Goal: Information Seeking & Learning: Learn about a topic

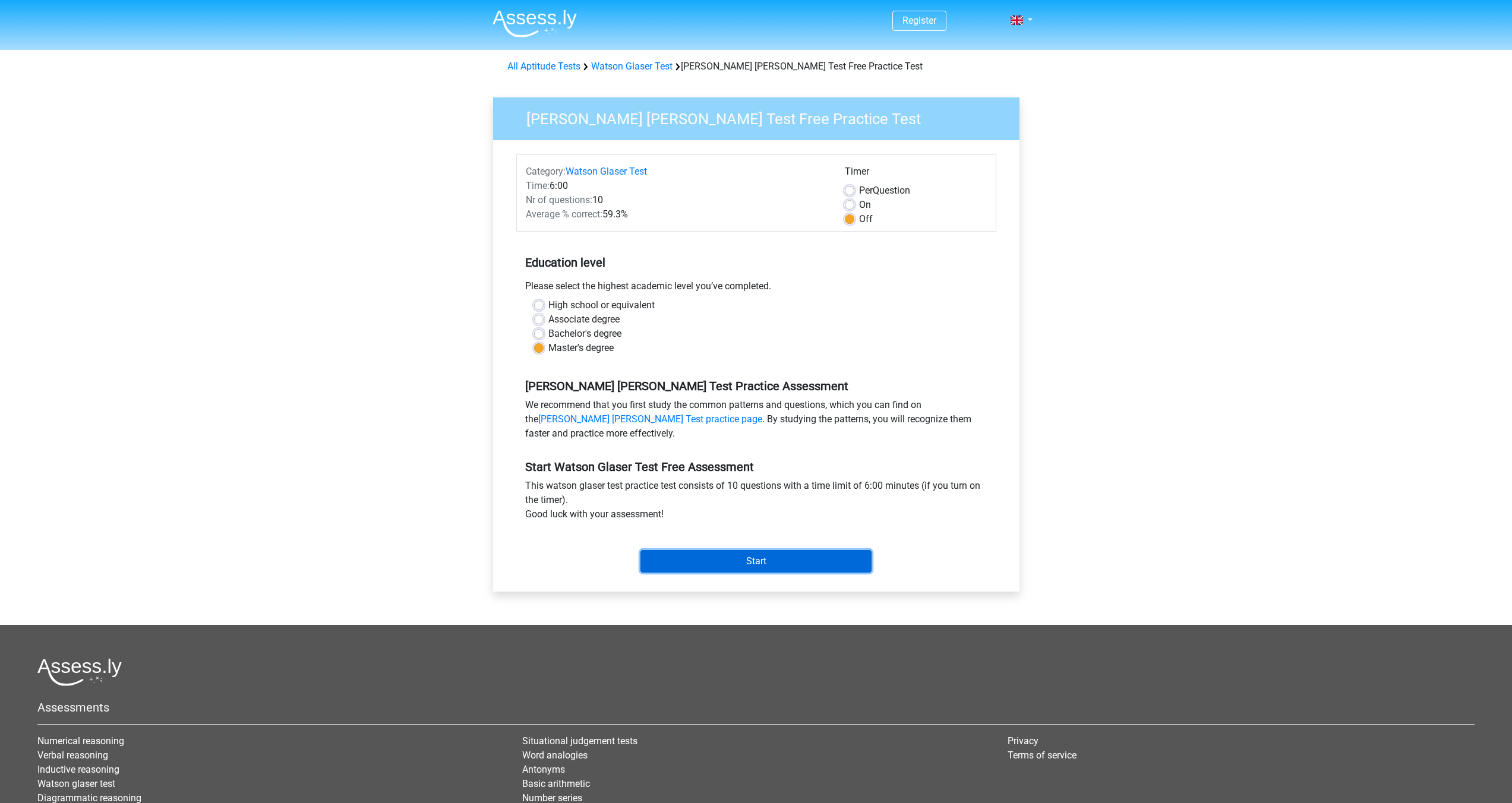
click at [731, 555] on input "Start" at bounding box center [756, 561] width 231 height 23
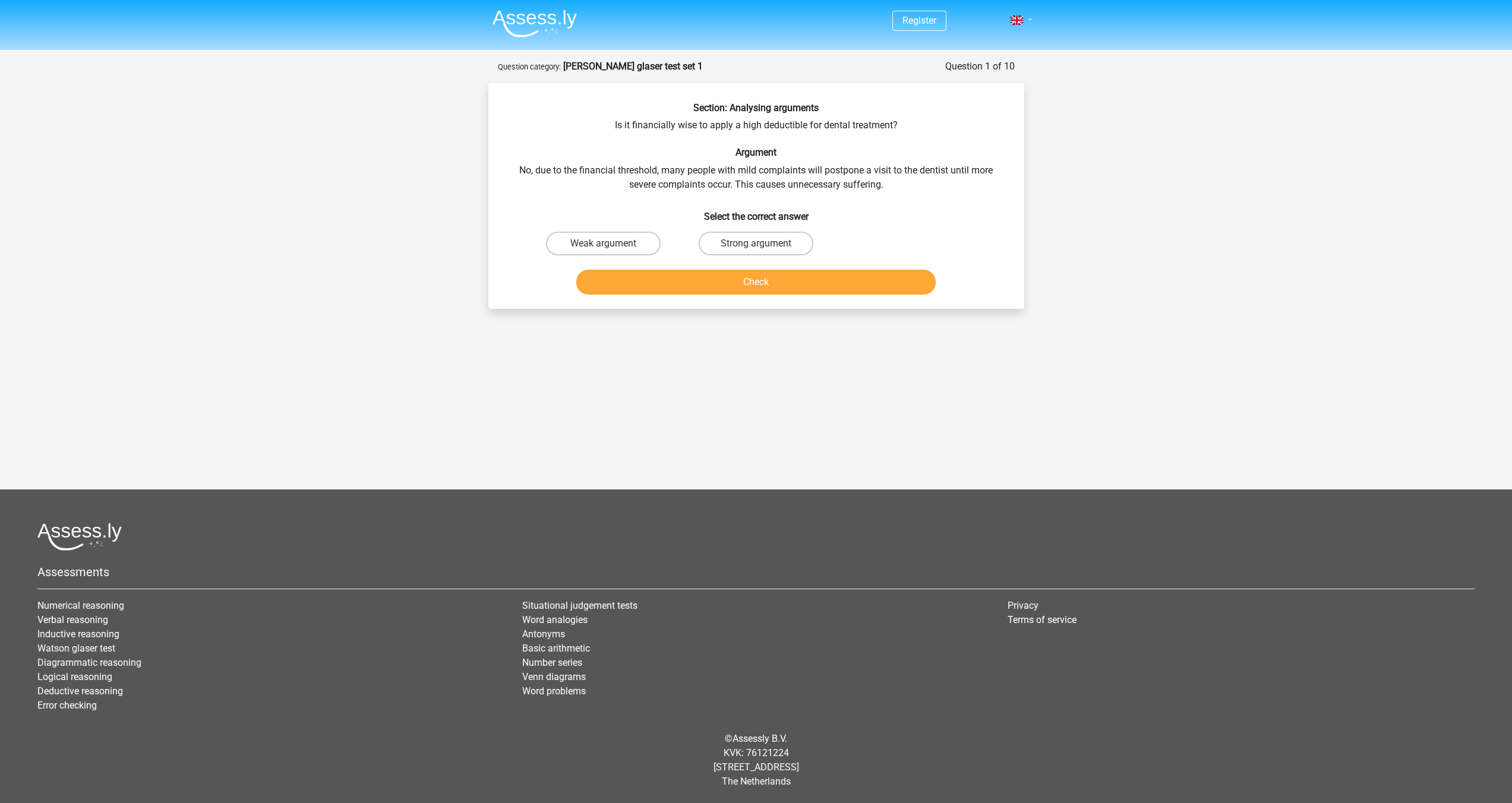
click at [1027, 23] on link at bounding box center [1018, 20] width 24 height 14
click at [1066, 84] on div "Register Nederlands English" at bounding box center [756, 325] width 1512 height 651
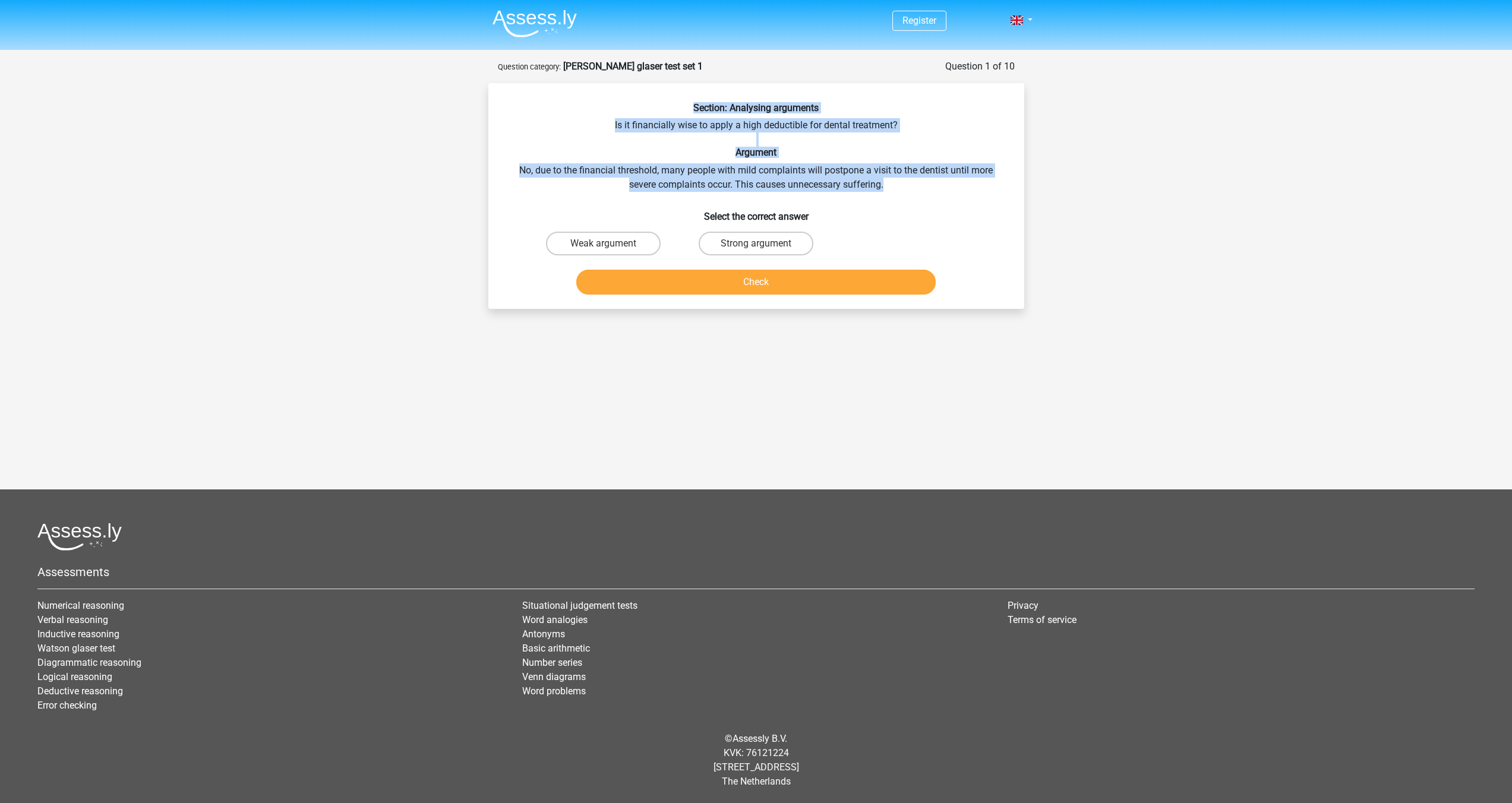
drag, startPoint x: 683, startPoint y: 109, endPoint x: 888, endPoint y: 186, distance: 219.0
click at [892, 187] on div "Section: Analysing arguments Is it financially wise to apply a high deductible …" at bounding box center [756, 200] width 526 height 197
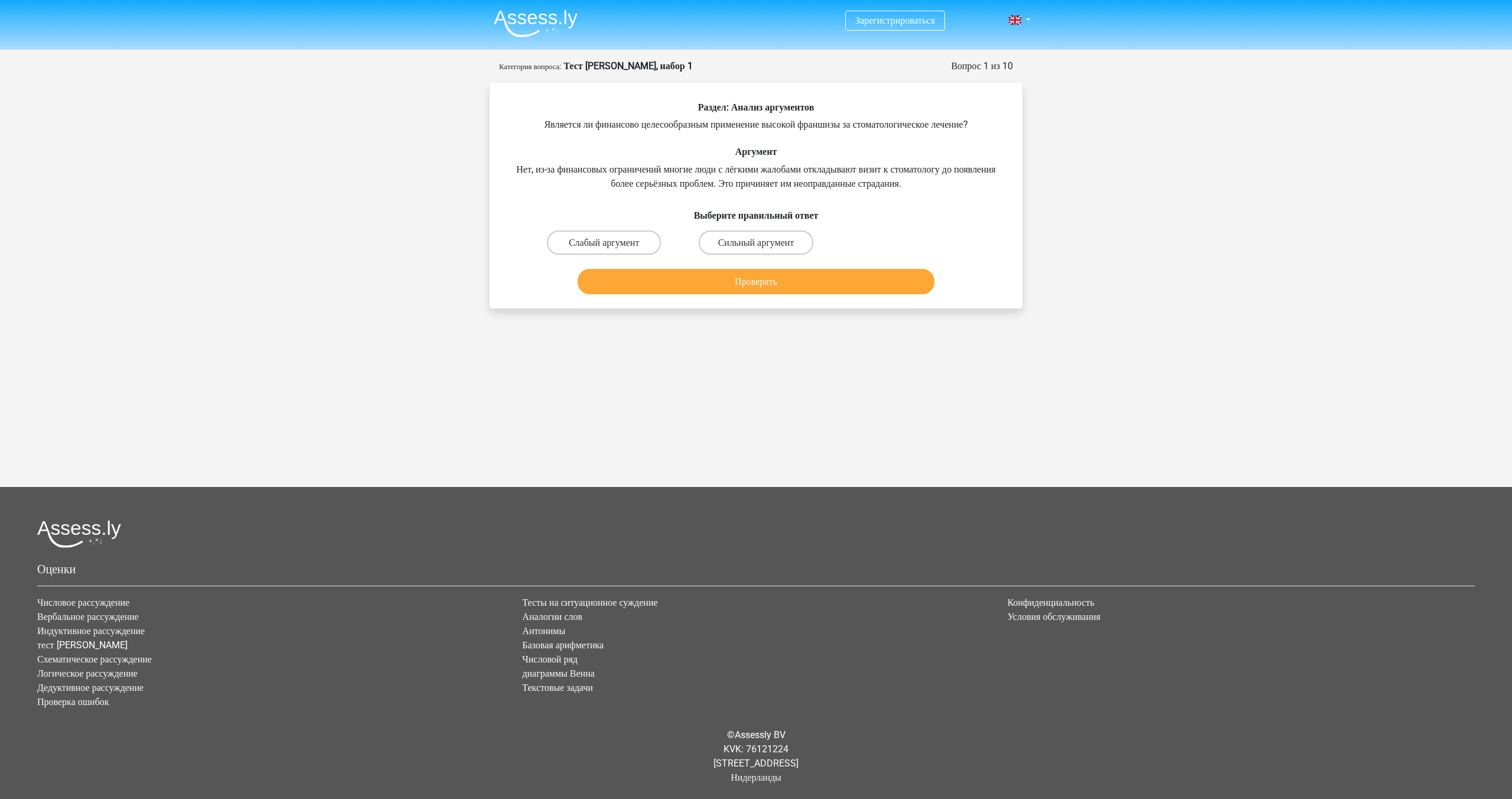
click at [1102, 245] on div "Зарегистрироваться Нидерланды Английский" at bounding box center [756, 324] width 1512 height 649
click at [726, 247] on font "Сильный аргумент" at bounding box center [756, 242] width 76 height 11
click at [756, 247] on input "Сильный аргумент" at bounding box center [760, 246] width 8 height 8
radio input "true"
click at [770, 276] on font "Проверять" at bounding box center [756, 281] width 43 height 11
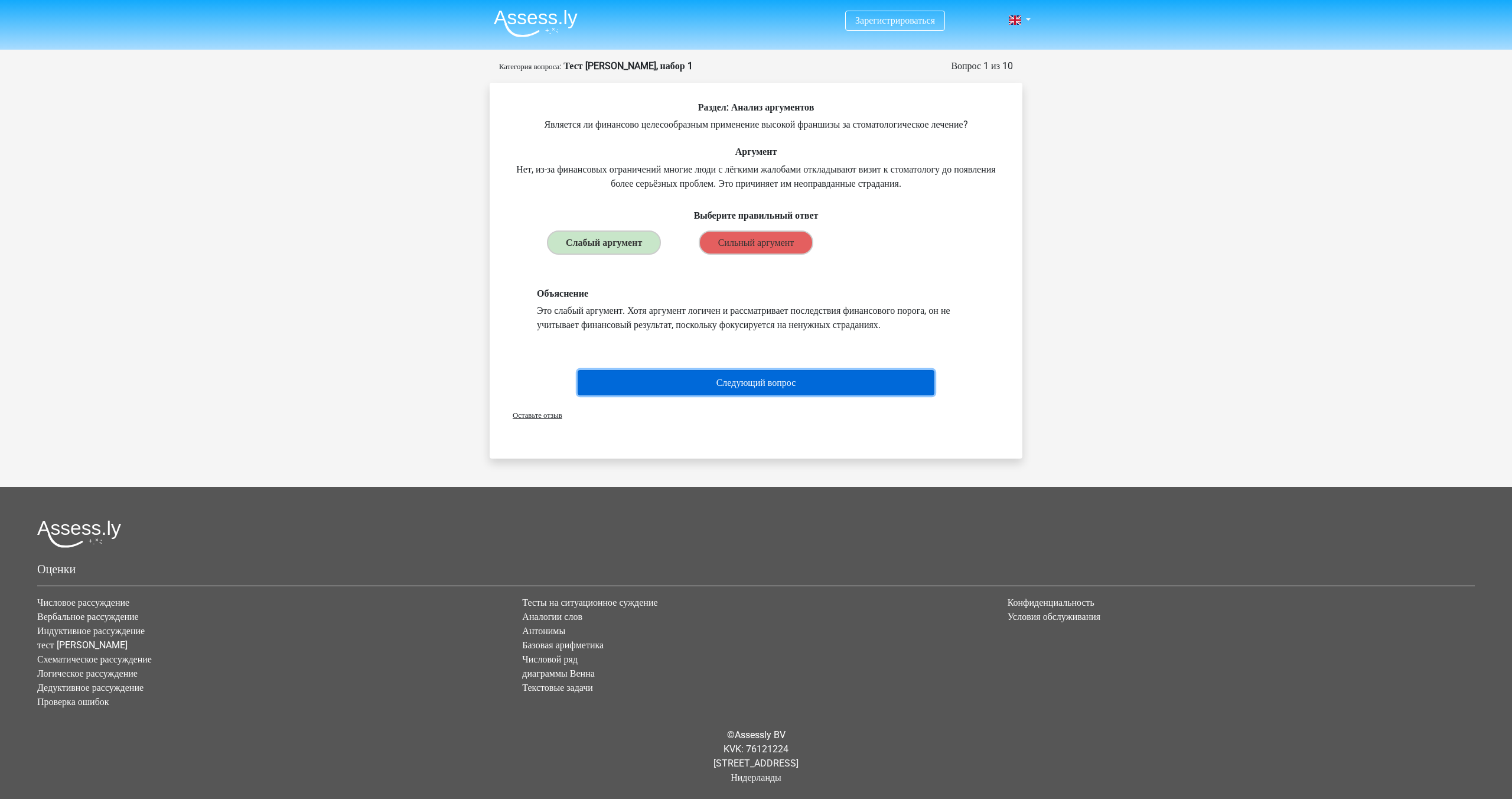
click at [790, 381] on font "Следующий вопрос" at bounding box center [757, 382] width 80 height 11
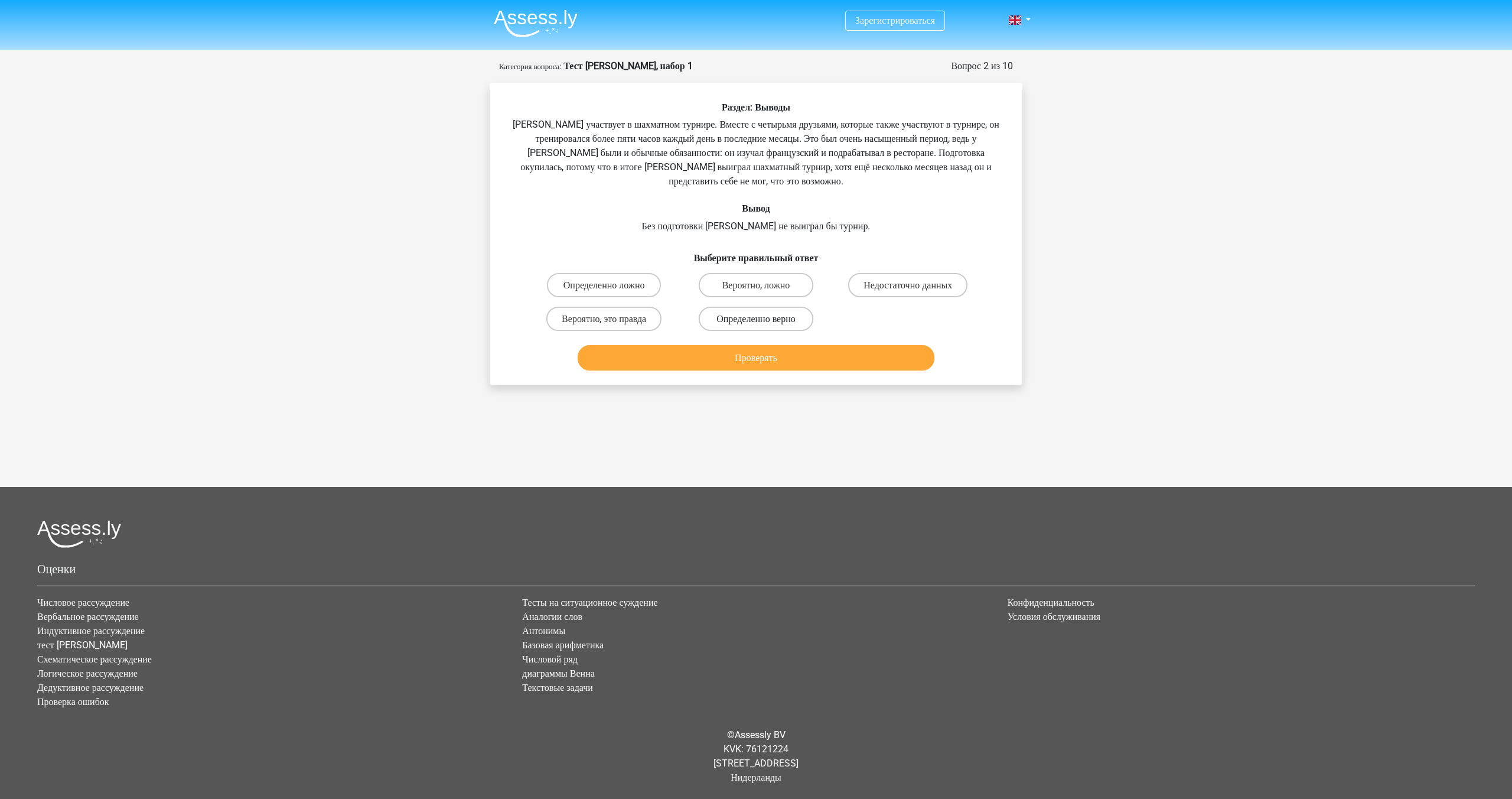
click at [784, 316] on font "Определенно верно" at bounding box center [756, 318] width 79 height 11
click at [764, 318] on input "Определенно верно" at bounding box center [760, 322] width 8 height 8
radio input "true"
click at [784, 352] on button "Проверять" at bounding box center [756, 358] width 357 height 25
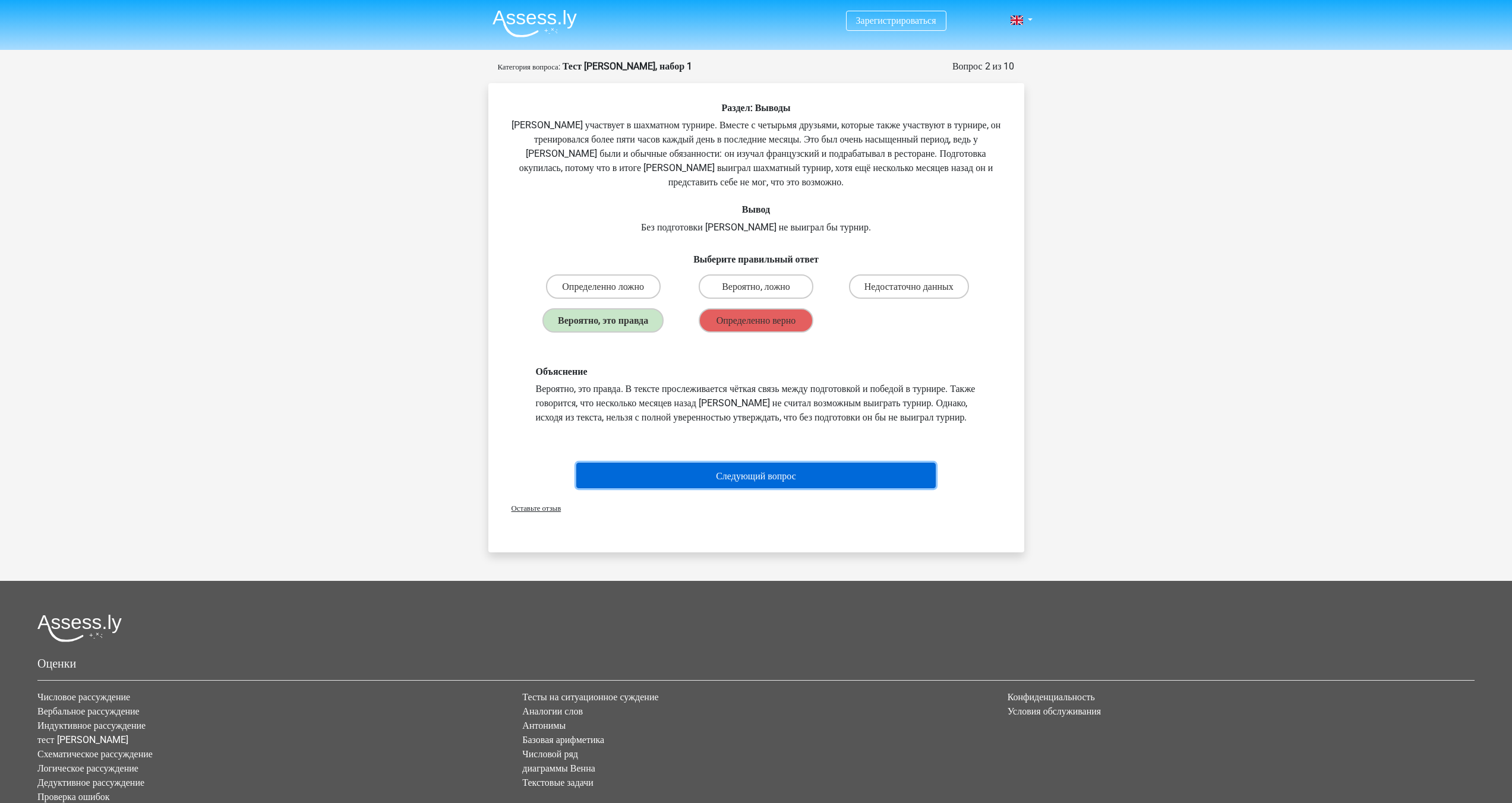
click at [789, 481] on font "Следующий вопрос" at bounding box center [756, 475] width 80 height 11
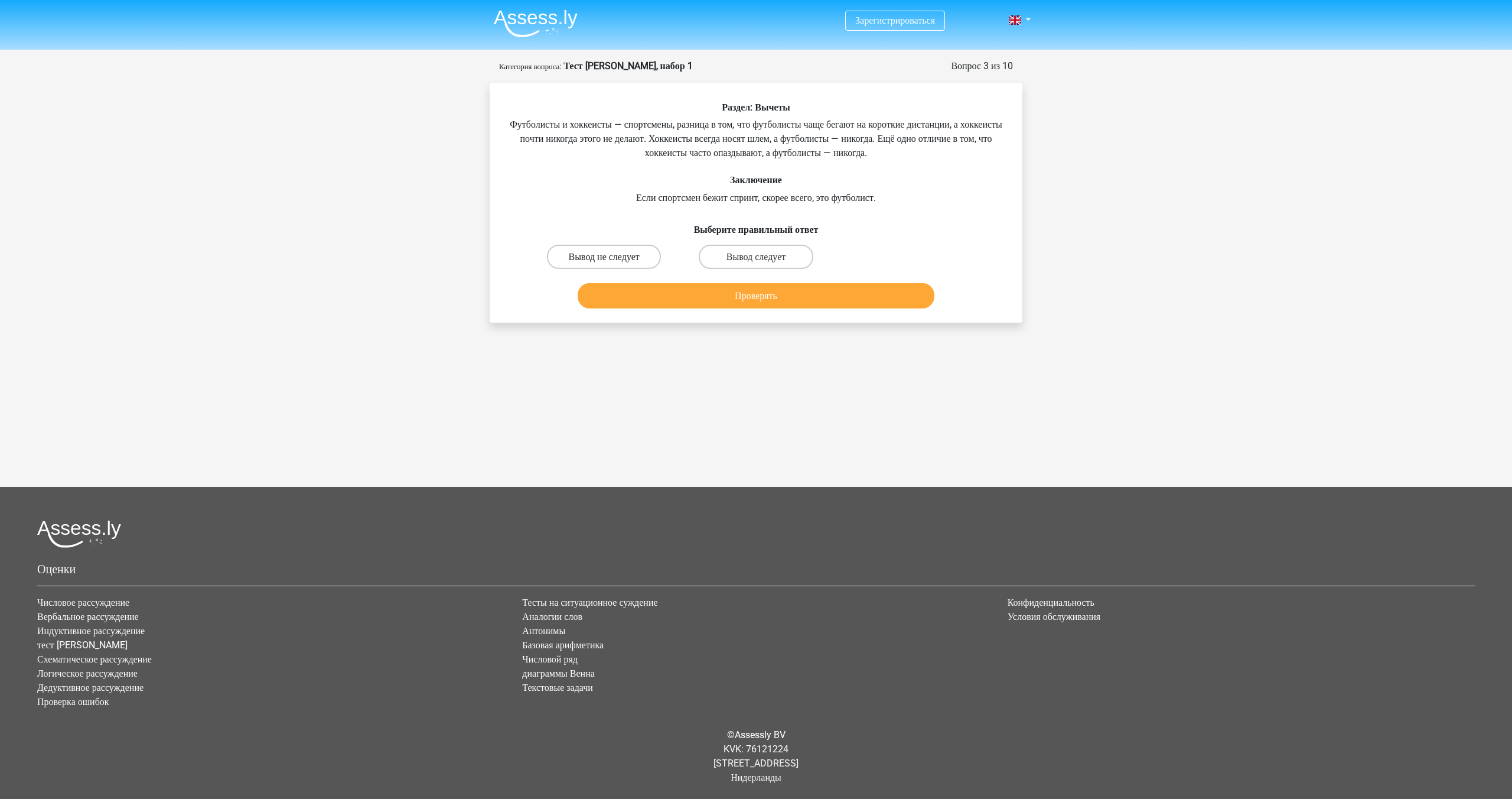
click at [632, 256] on font "Вывод не следует" at bounding box center [604, 256] width 71 height 11
click at [612, 256] on input "Вывод не следует" at bounding box center [608, 260] width 8 height 8
radio input "true"
click at [682, 280] on div "Проверять" at bounding box center [755, 293] width 495 height 39
click at [693, 295] on button "Проверять" at bounding box center [756, 296] width 357 height 25
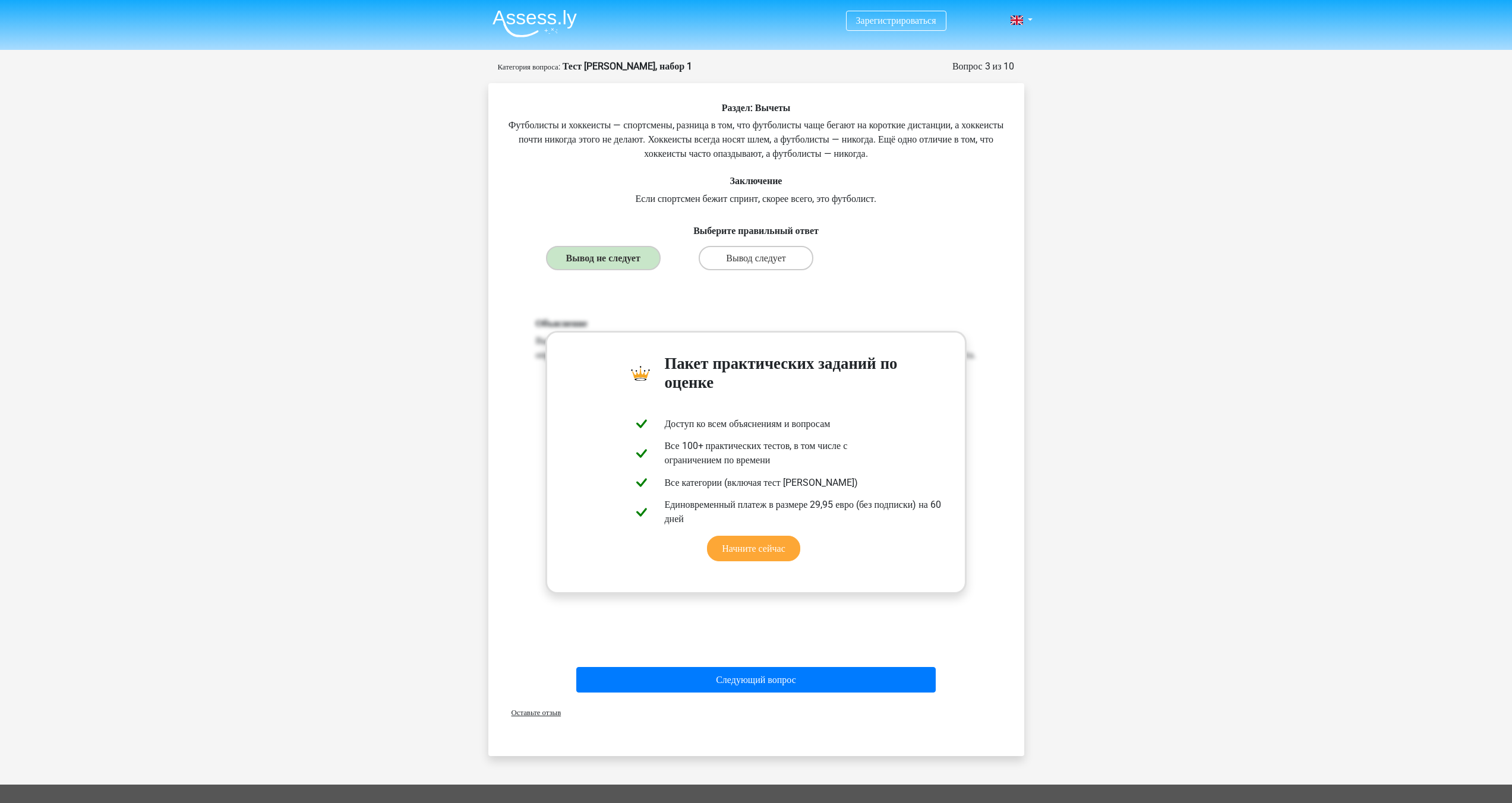
click at [1016, 321] on div "Раздел: Вычеты Футболисты и хоккеисты — спортсмены, разница в том, что футболис…" at bounding box center [756, 399] width 526 height 595
click at [795, 680] on font "Следующий вопрос" at bounding box center [756, 679] width 80 height 11
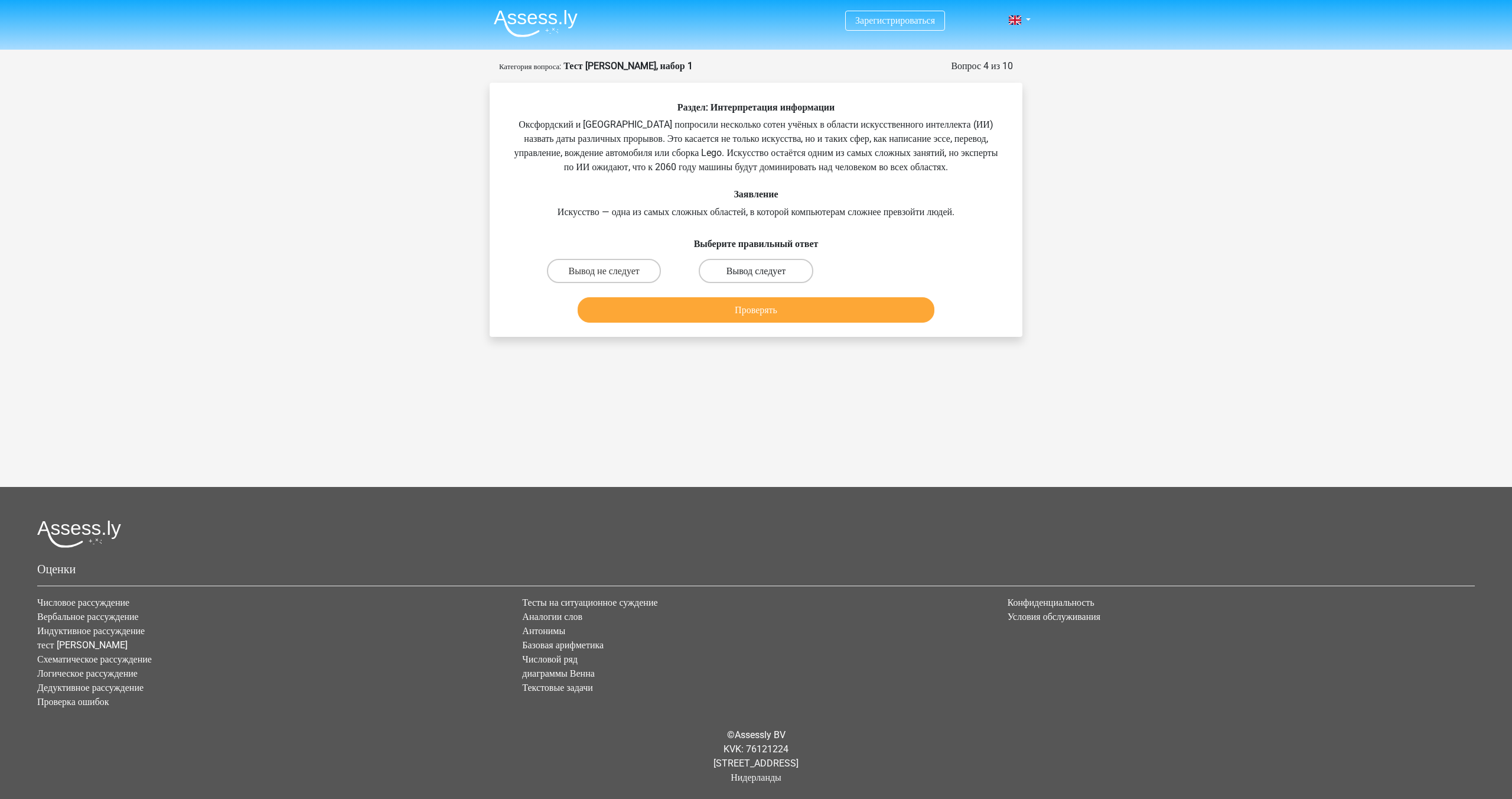
click at [726, 276] on font "Вывод следует" at bounding box center [756, 270] width 59 height 11
click at [756, 278] on input "Вывод следует" at bounding box center [760, 274] width 8 height 8
radio input "true"
click at [730, 323] on button "Проверять" at bounding box center [756, 310] width 357 height 25
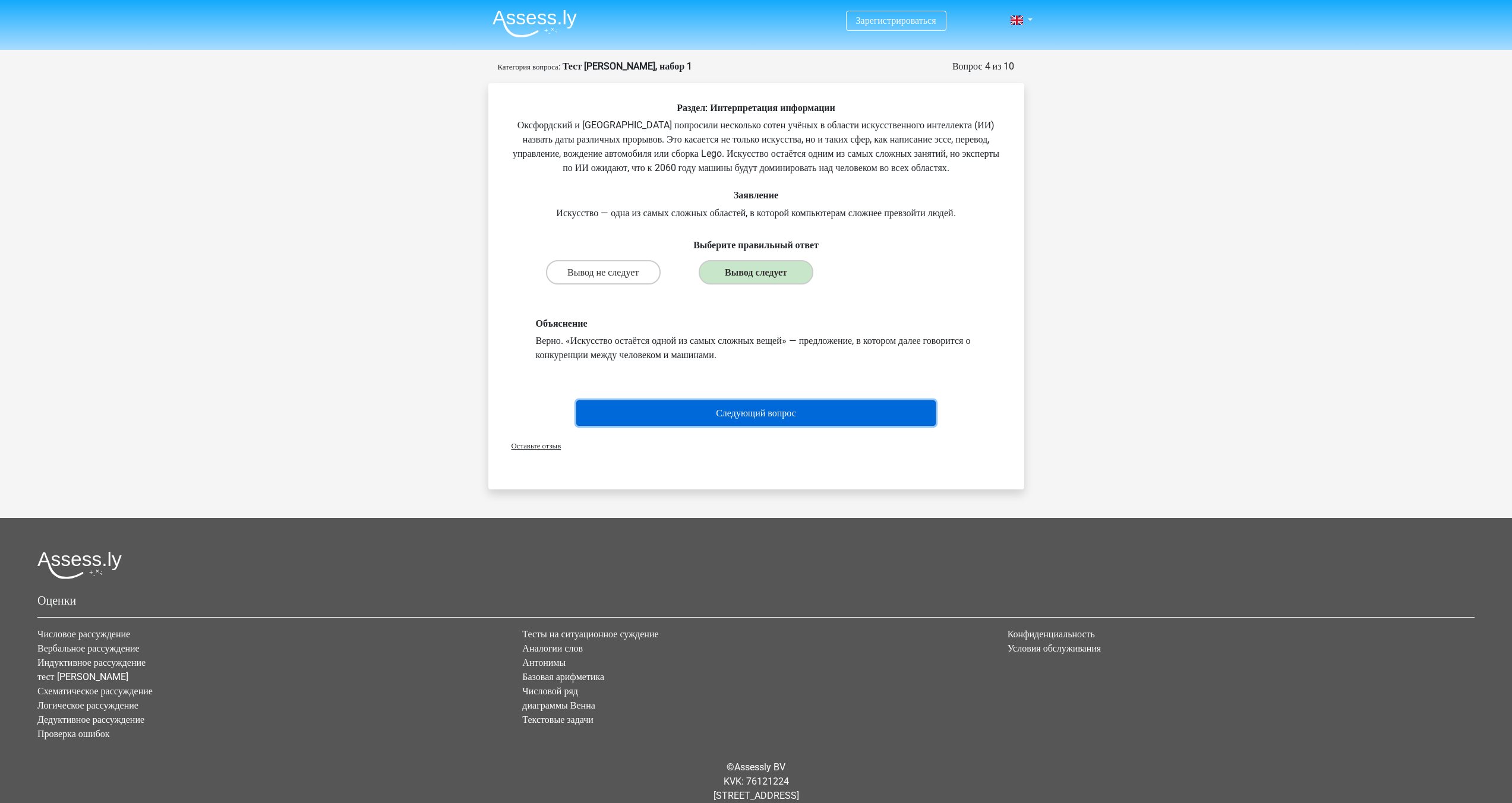
click at [769, 418] on font "Следующий вопрос" at bounding box center [756, 413] width 80 height 11
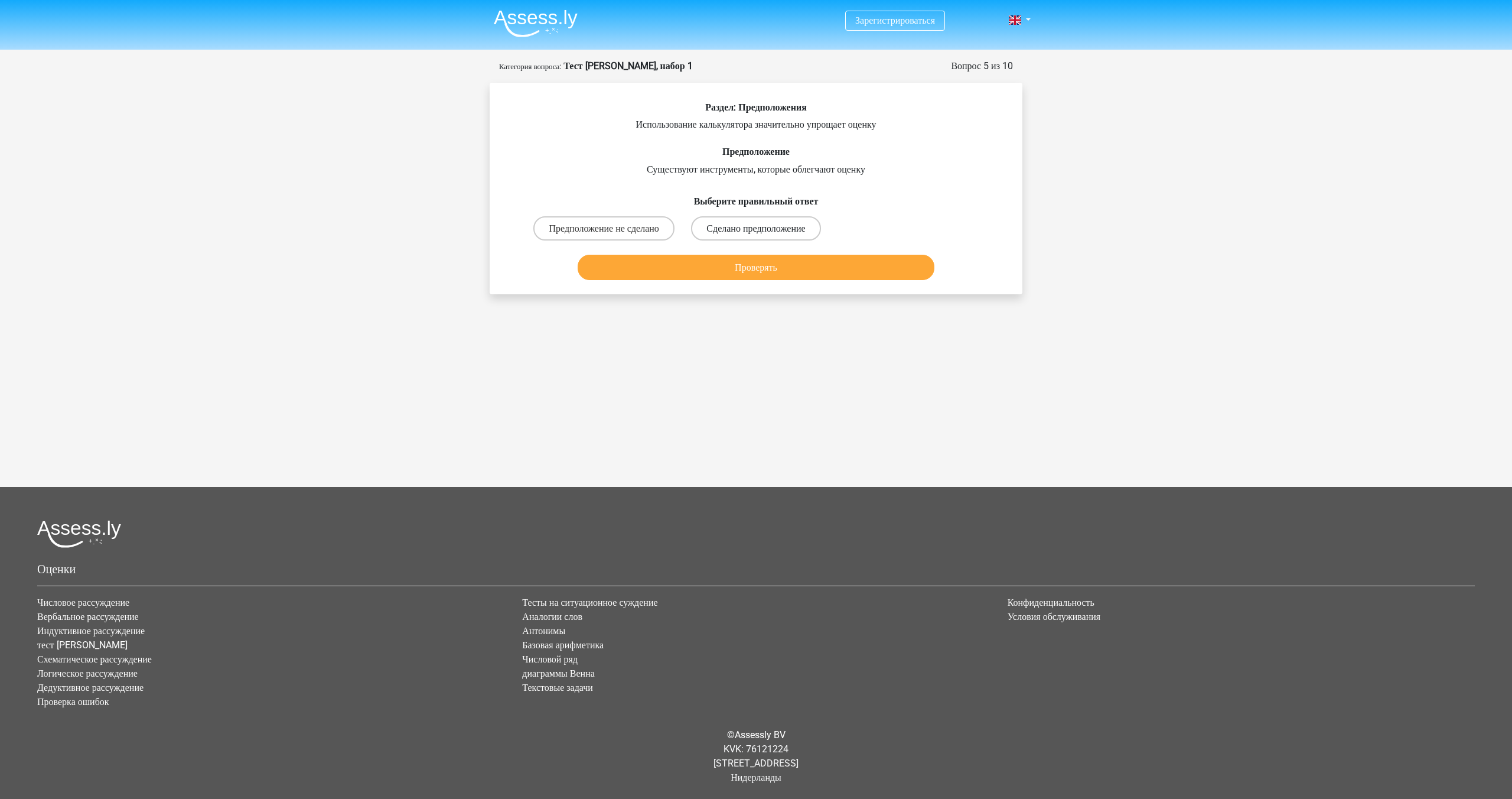
click at [713, 226] on font "Сделано предположение" at bounding box center [755, 228] width 99 height 11
click at [756, 228] on input "Сделано предположение" at bounding box center [760, 232] width 8 height 8
radio input "true"
click at [744, 273] on font "Проверять" at bounding box center [756, 267] width 43 height 11
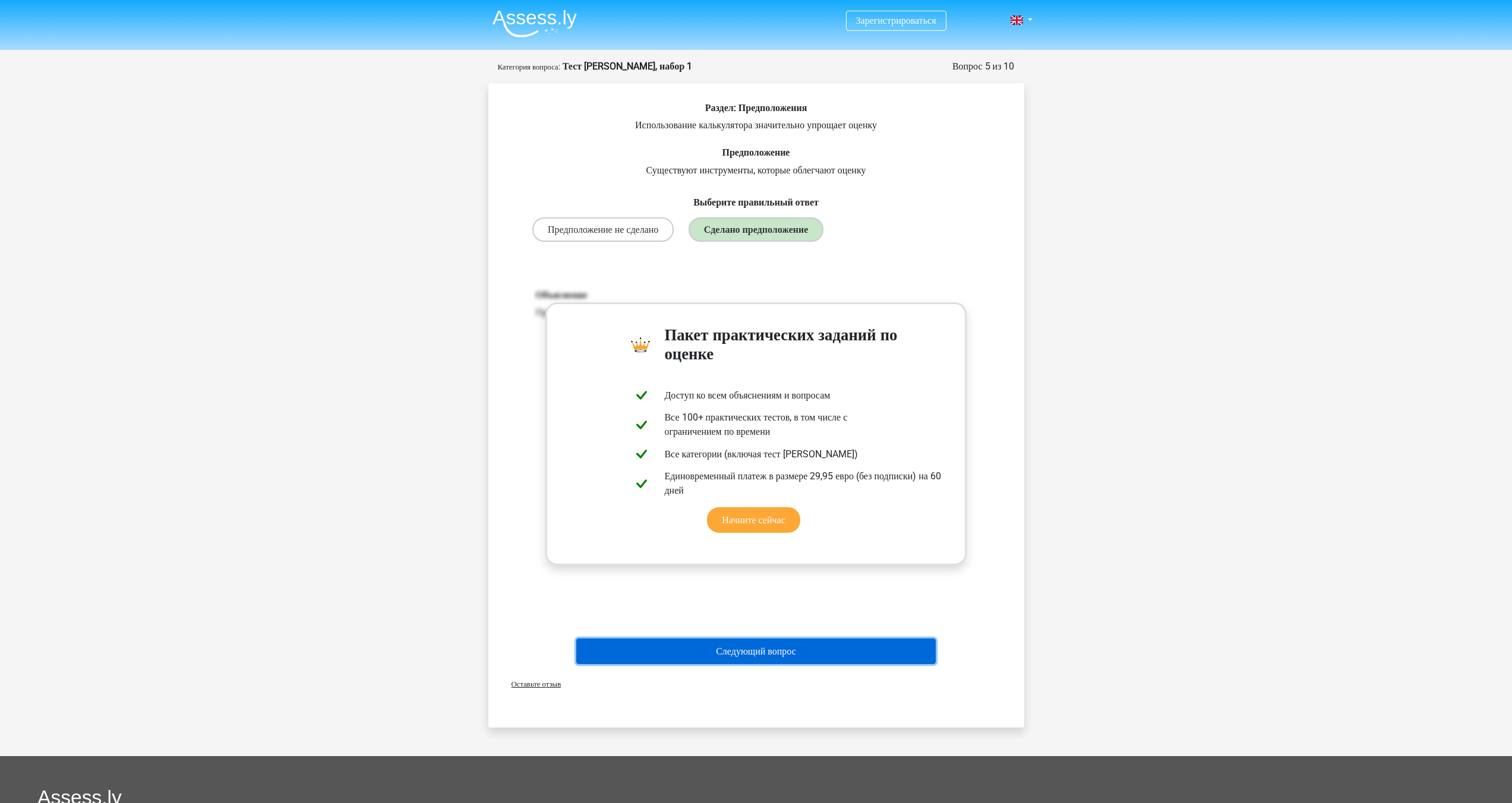
click at [786, 657] on font "Следующий вопрос" at bounding box center [756, 651] width 80 height 11
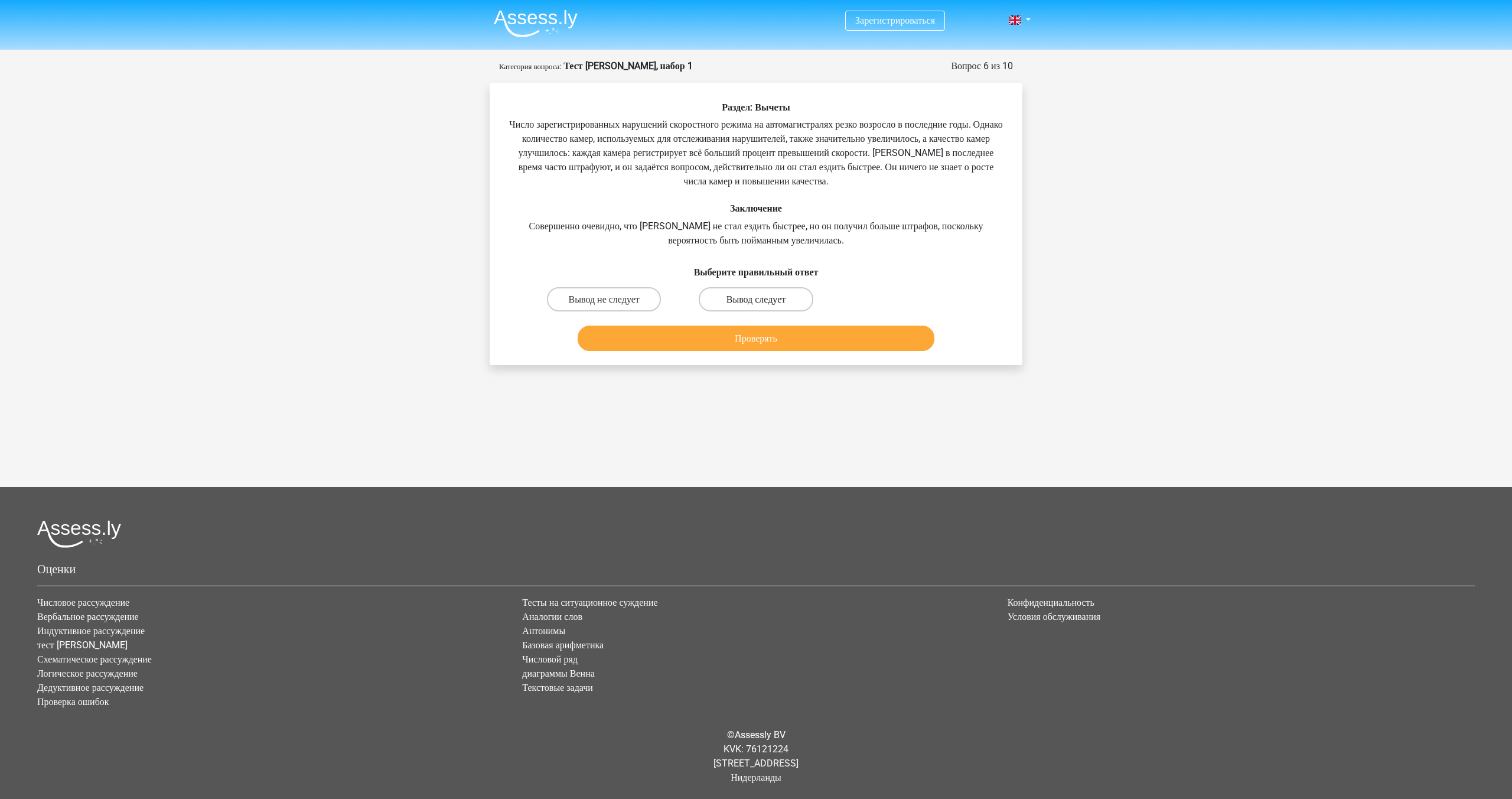
click at [766, 296] on font "Вывод следует" at bounding box center [756, 299] width 59 height 11
click at [764, 299] on input "Вывод следует" at bounding box center [760, 303] width 8 height 8
radio input "true"
click at [767, 330] on button "Проверять" at bounding box center [756, 338] width 357 height 25
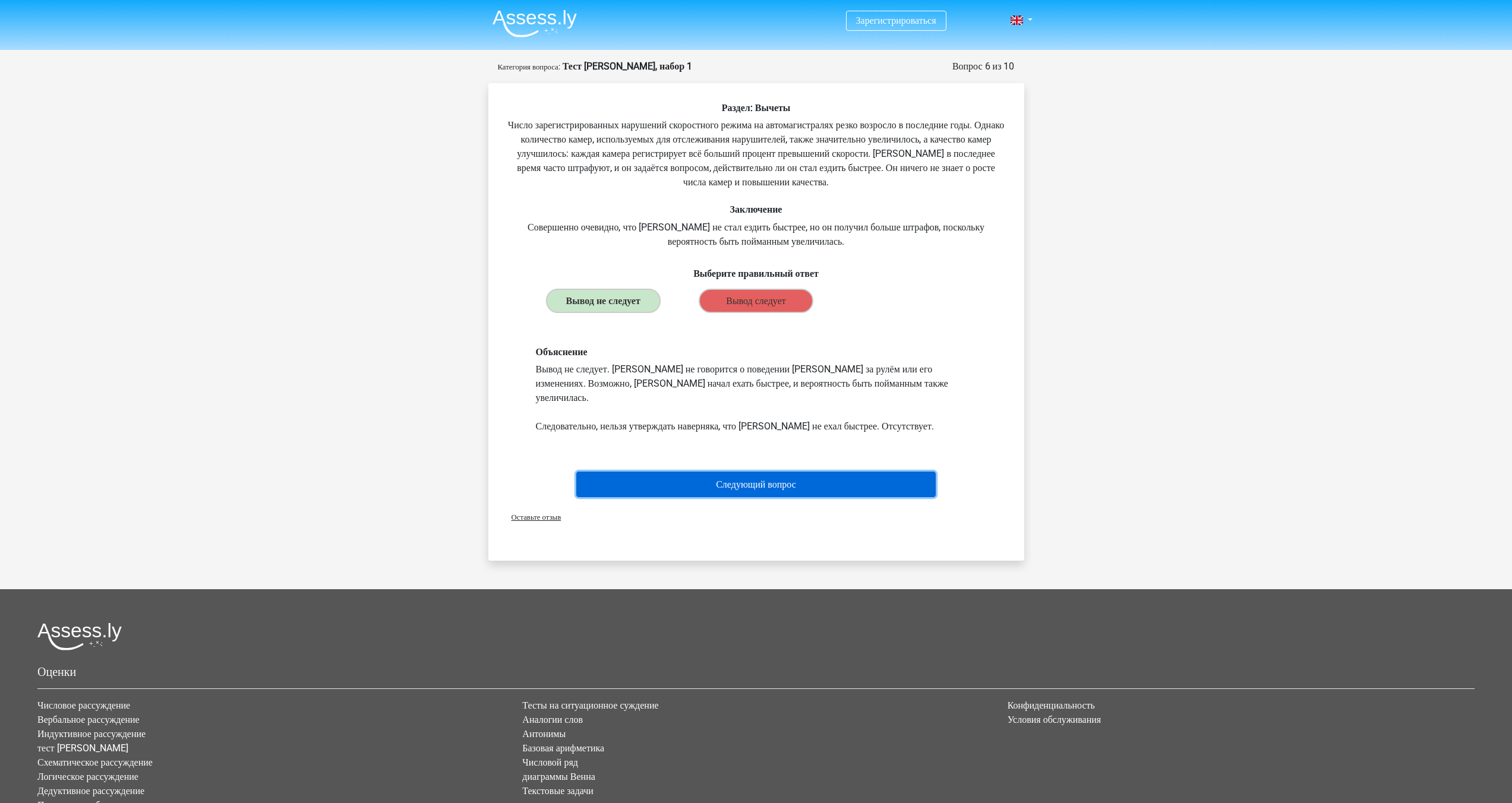
click at [764, 479] on font "Следующий вопрос" at bounding box center [756, 484] width 80 height 11
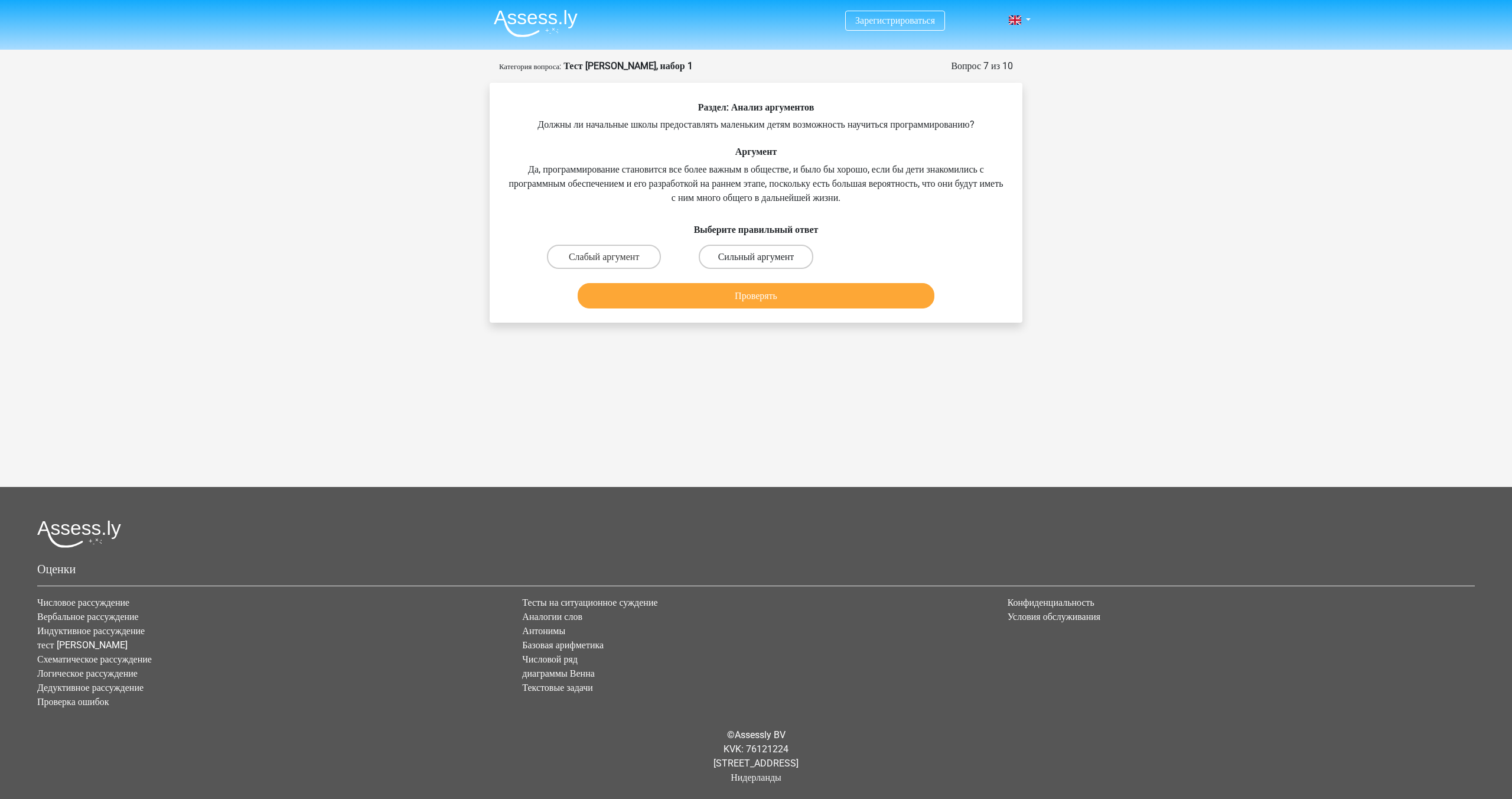
click at [749, 262] on font "Сильный аргумент" at bounding box center [756, 256] width 76 height 11
click at [756, 264] on input "Сильный аргумент" at bounding box center [760, 260] width 8 height 8
radio input "true"
click at [753, 302] on button "Проверять" at bounding box center [756, 296] width 357 height 25
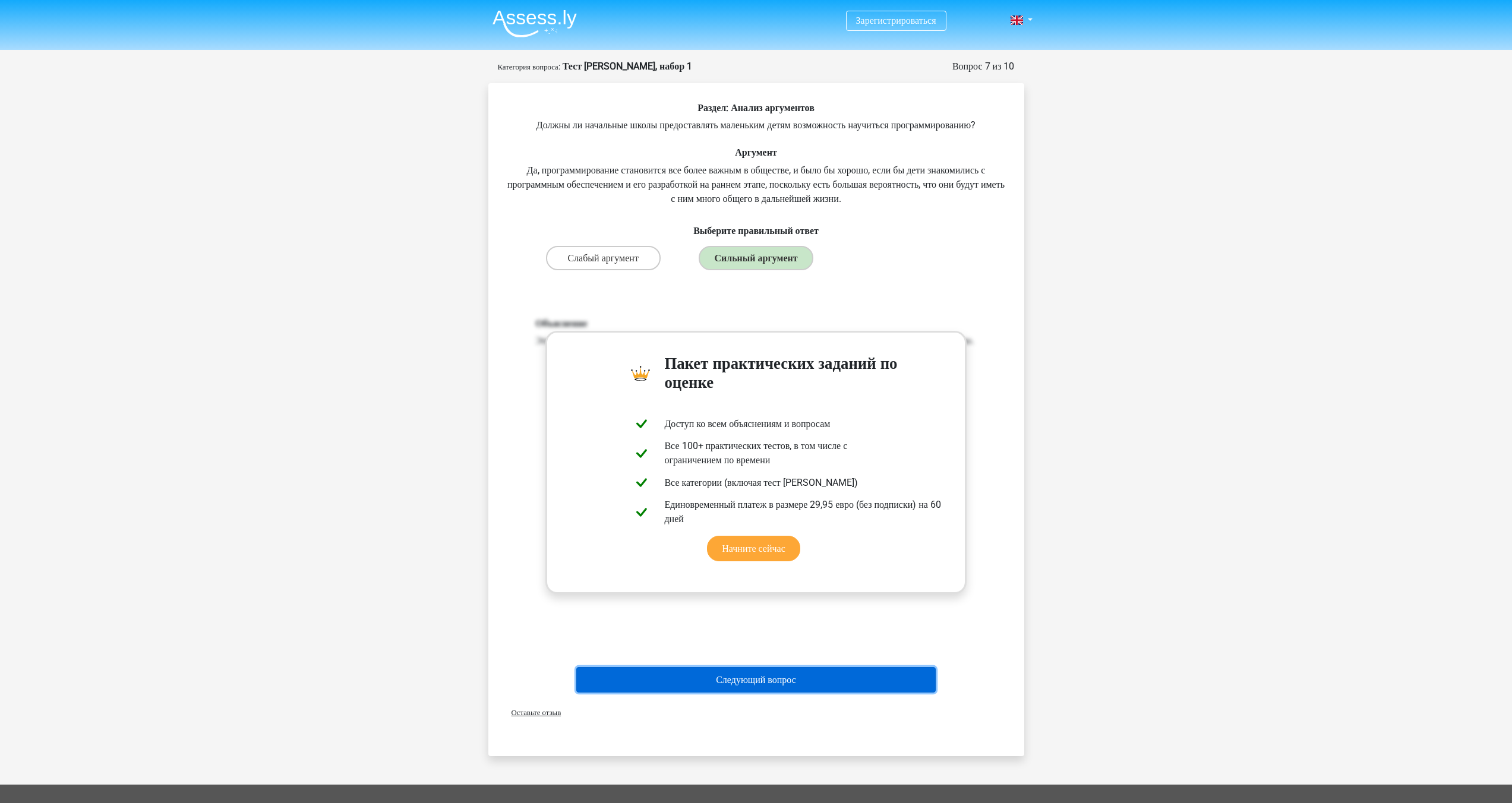
click at [794, 692] on button "Следующий вопрос" at bounding box center [756, 679] width 360 height 25
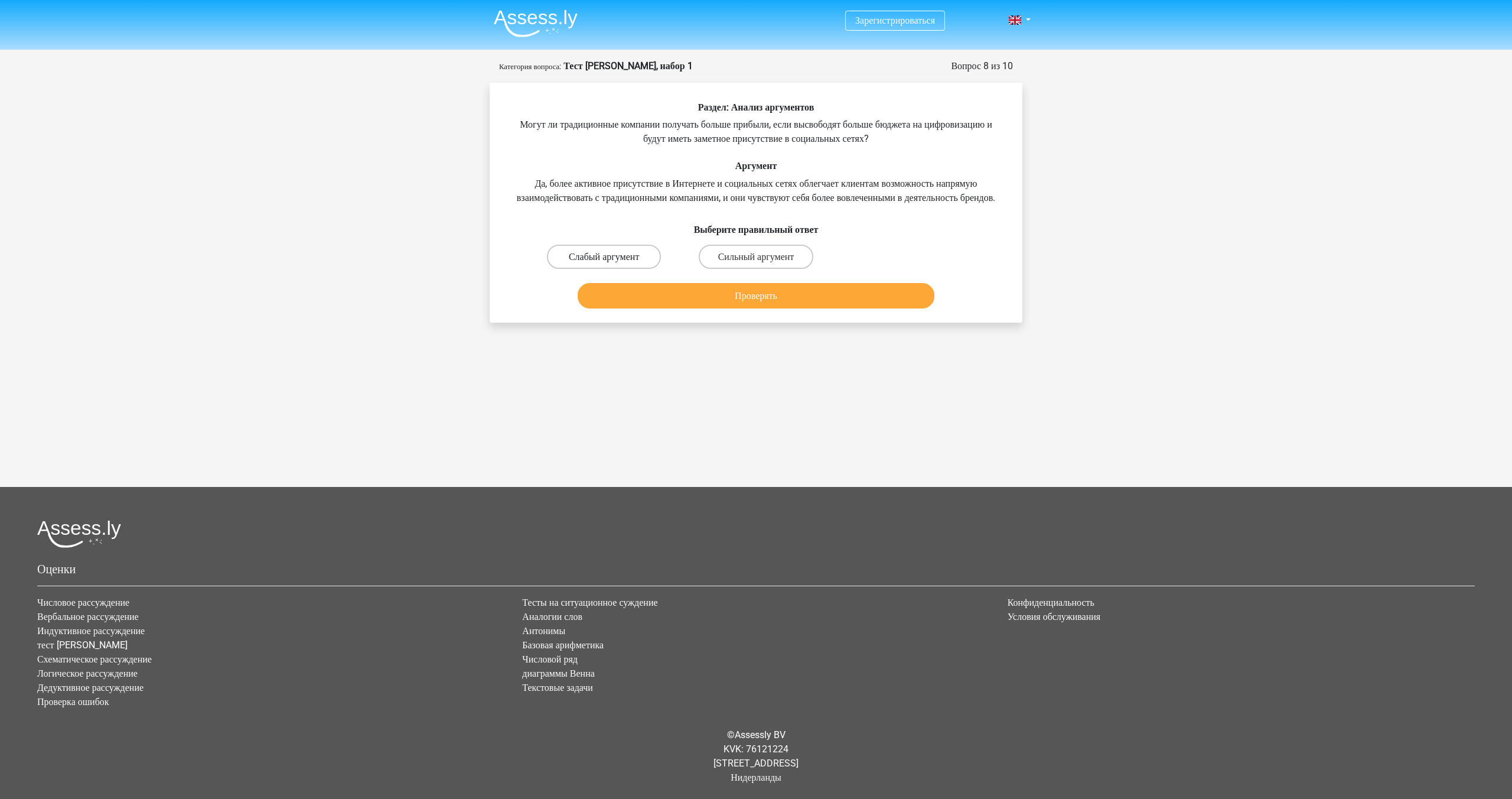
click at [629, 262] on font "Слабый аргумент" at bounding box center [604, 256] width 70 height 11
click at [612, 264] on input "Слабый аргумент" at bounding box center [608, 260] width 8 height 8
radio input "true"
click at [742, 301] on font "Проверять" at bounding box center [756, 296] width 43 height 11
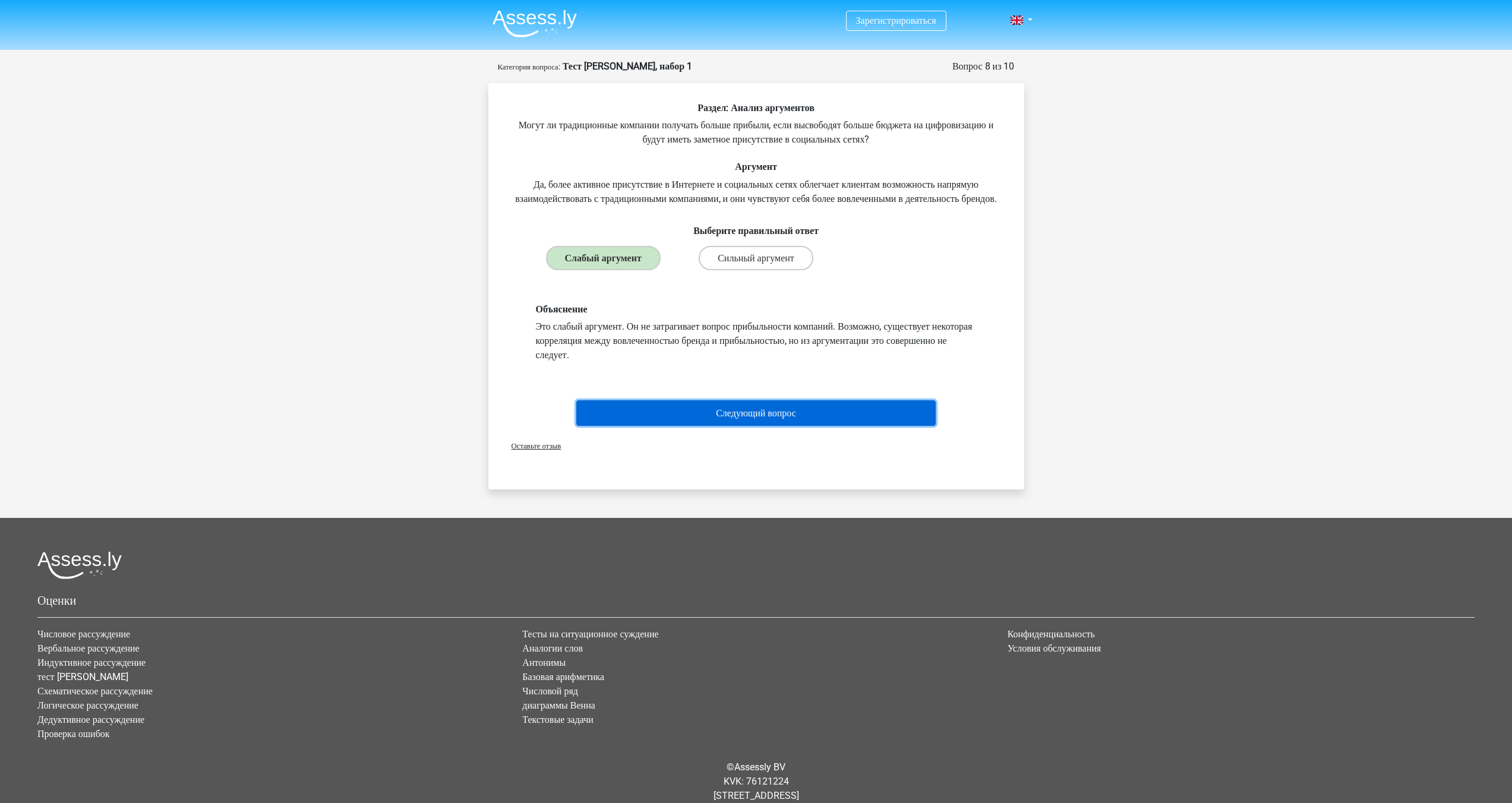
click at [716, 418] on font "Следующий вопрос" at bounding box center [756, 413] width 80 height 11
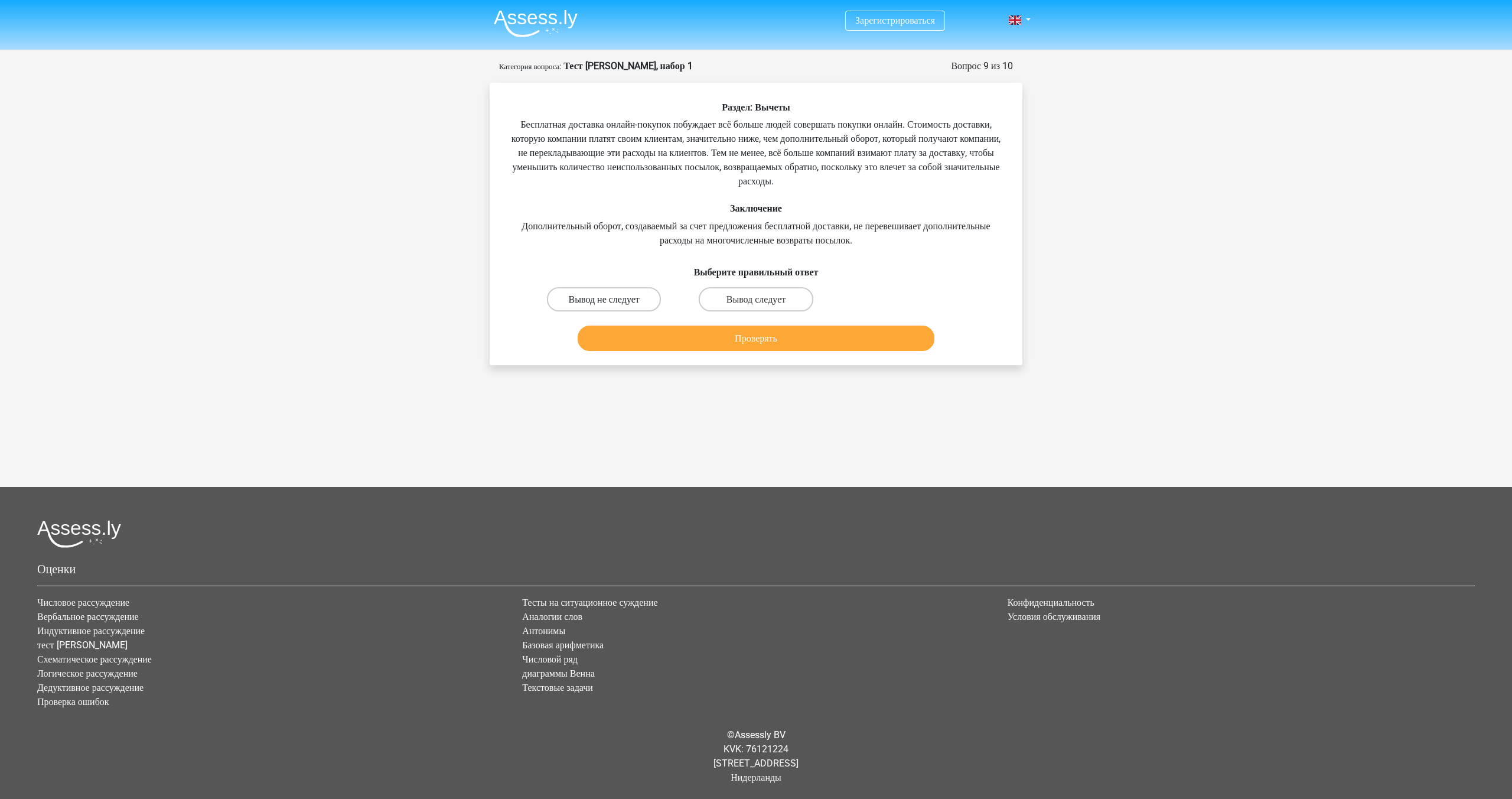
click at [585, 294] on font "Вывод не следует" at bounding box center [604, 299] width 71 height 11
click at [604, 299] on input "Вывод не следует" at bounding box center [608, 303] width 8 height 8
radio input "true"
click at [746, 343] on font "Проверять" at bounding box center [756, 338] width 43 height 11
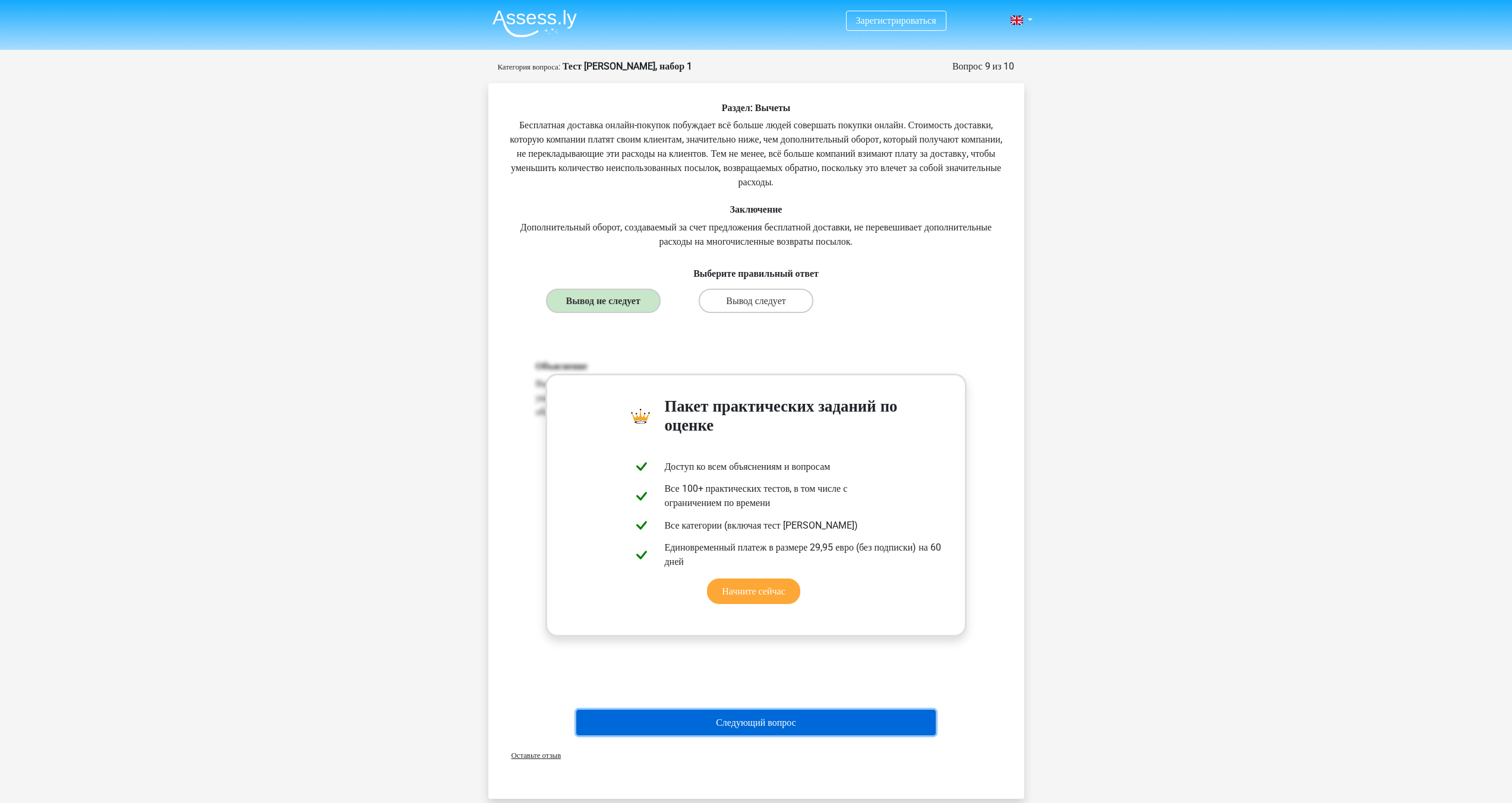
click at [783, 717] on font "Следующий вопрос" at bounding box center [756, 722] width 80 height 11
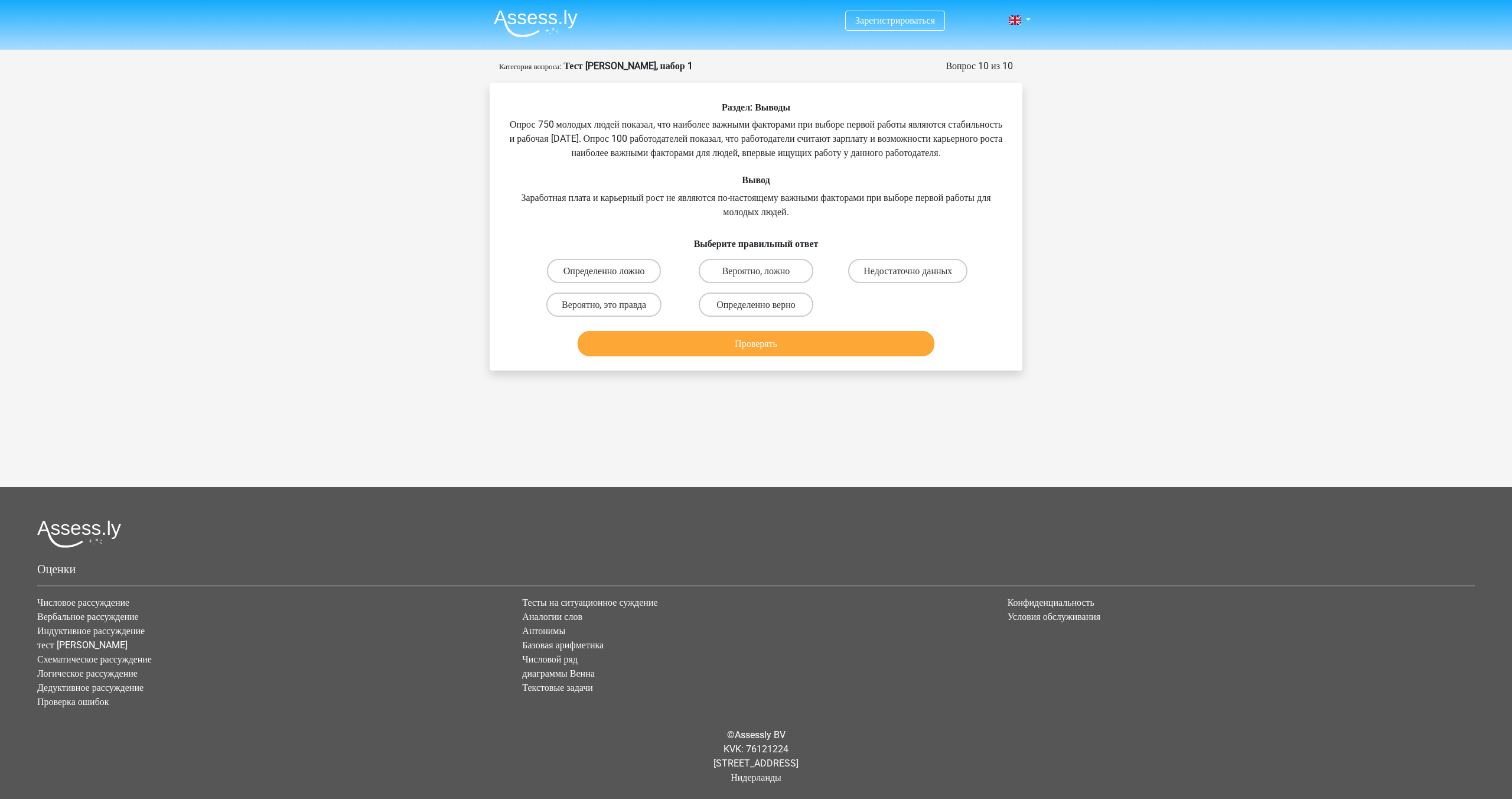
click at [615, 276] on font "Определенно ложно" at bounding box center [604, 270] width 81 height 11
click at [612, 278] on input "Определенно ложно" at bounding box center [608, 274] width 8 height 8
radio input "true"
click at [726, 347] on button "Проверять" at bounding box center [756, 343] width 357 height 25
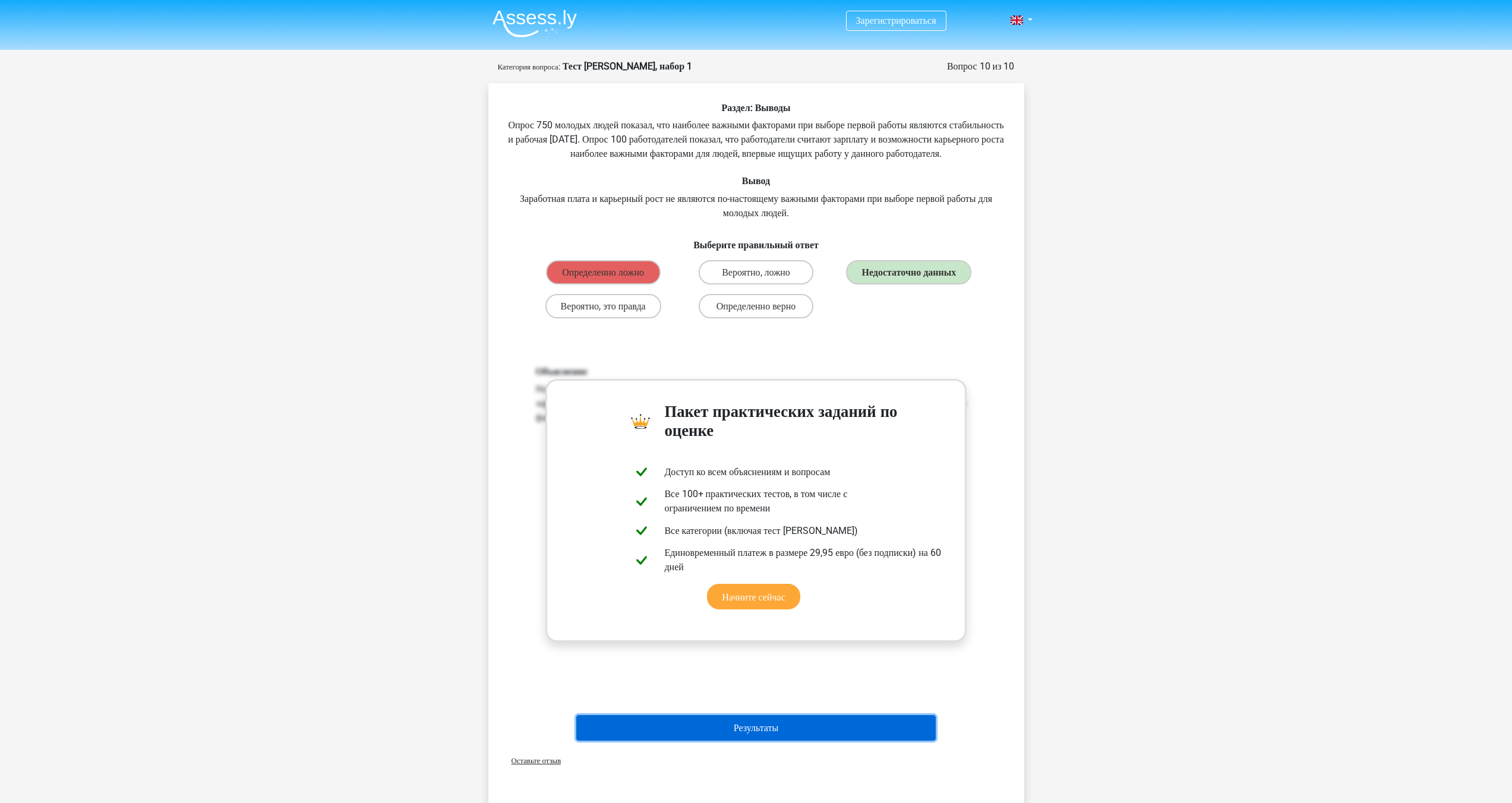
click at [793, 737] on button "Результаты" at bounding box center [756, 727] width 360 height 25
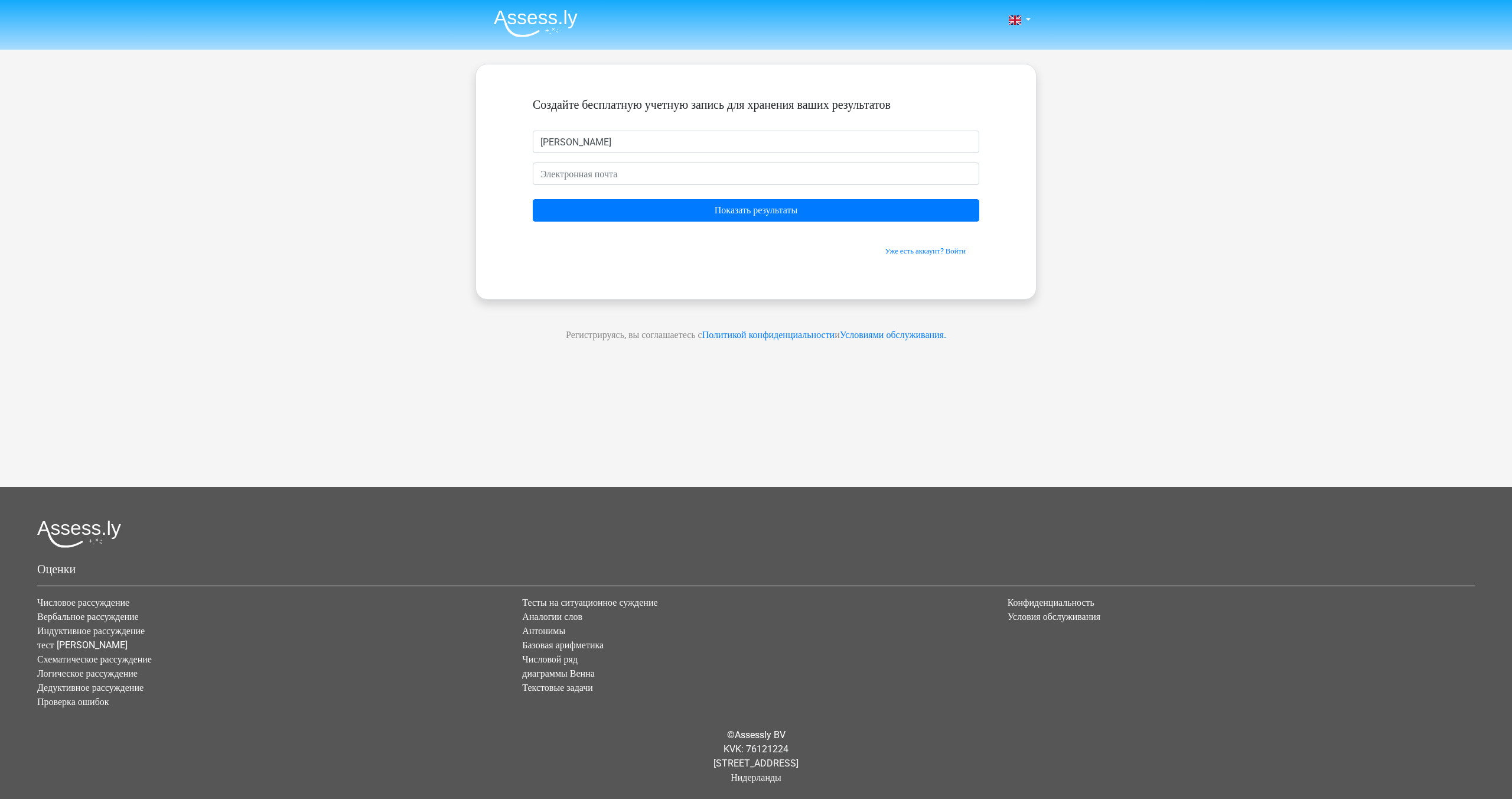
type input "а"
click at [584, 175] on input "email" at bounding box center [756, 174] width 446 height 23
type input "t@gmail.com"
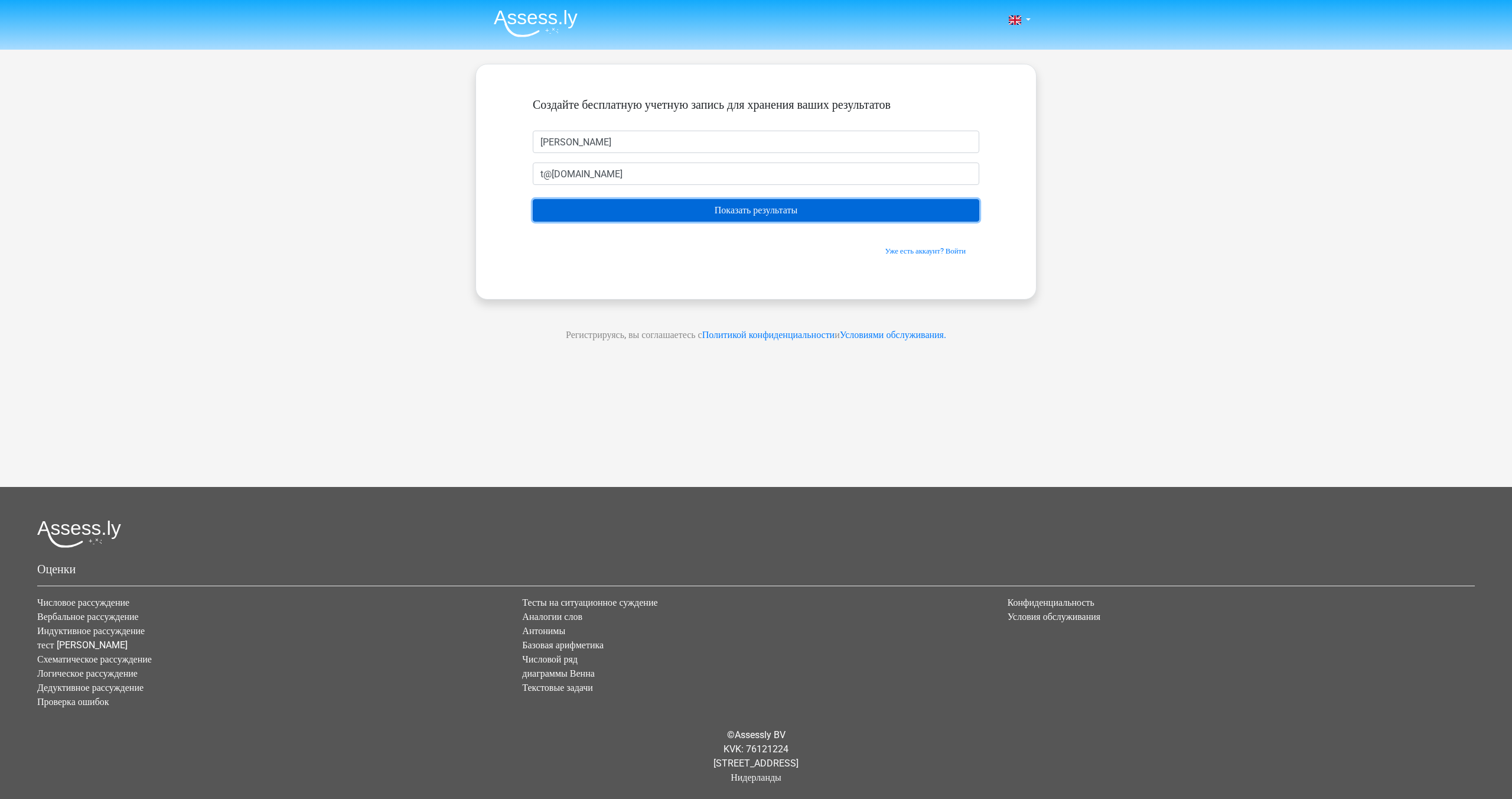
click at [708, 212] on input "Показать результаты" at bounding box center [756, 210] width 446 height 23
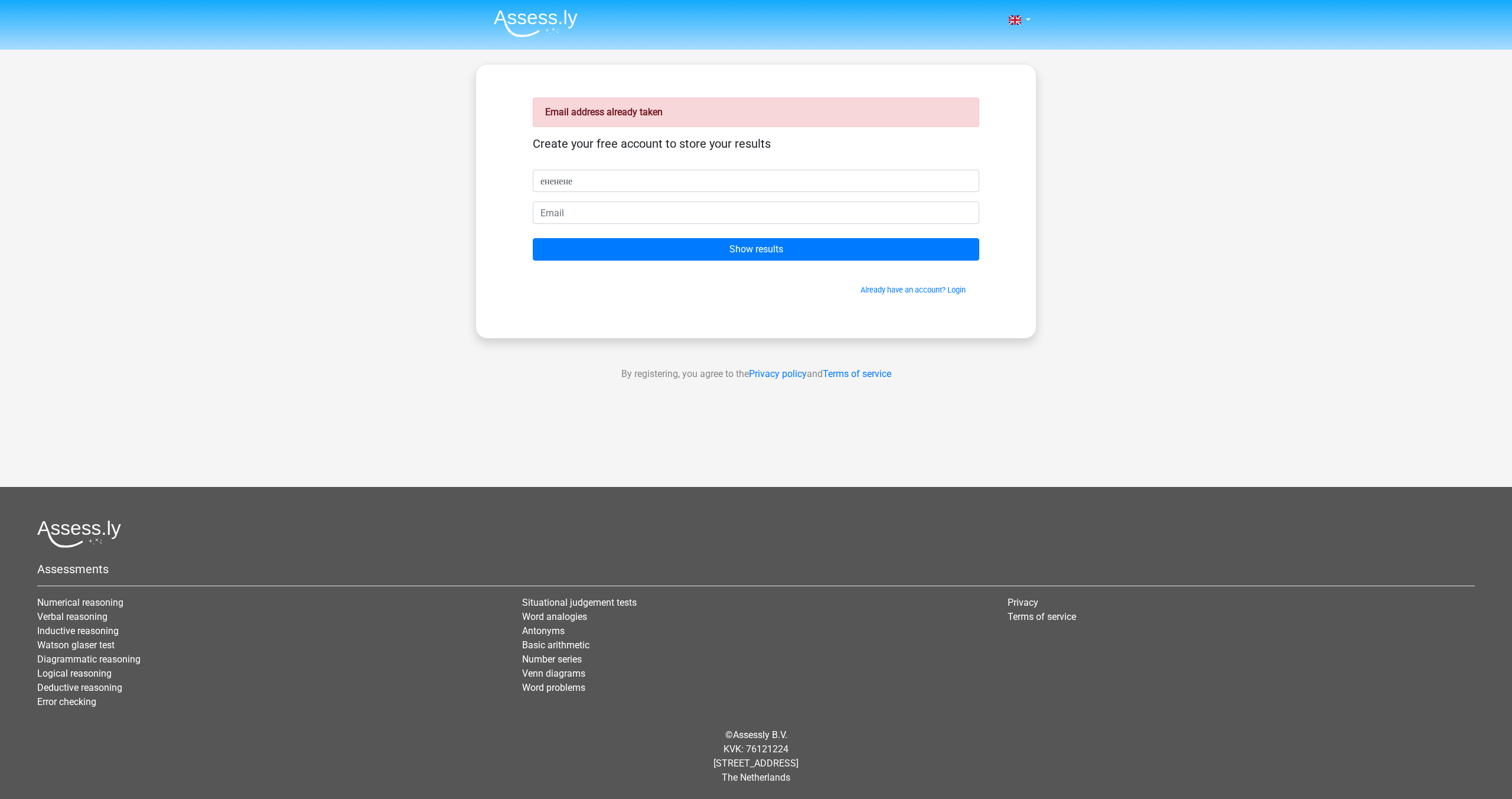
type input "ененене"
click at [665, 215] on input "email" at bounding box center [756, 212] width 446 height 23
click at [542, 211] on input "t@[DOMAIN_NAME]" at bounding box center [756, 212] width 446 height 23
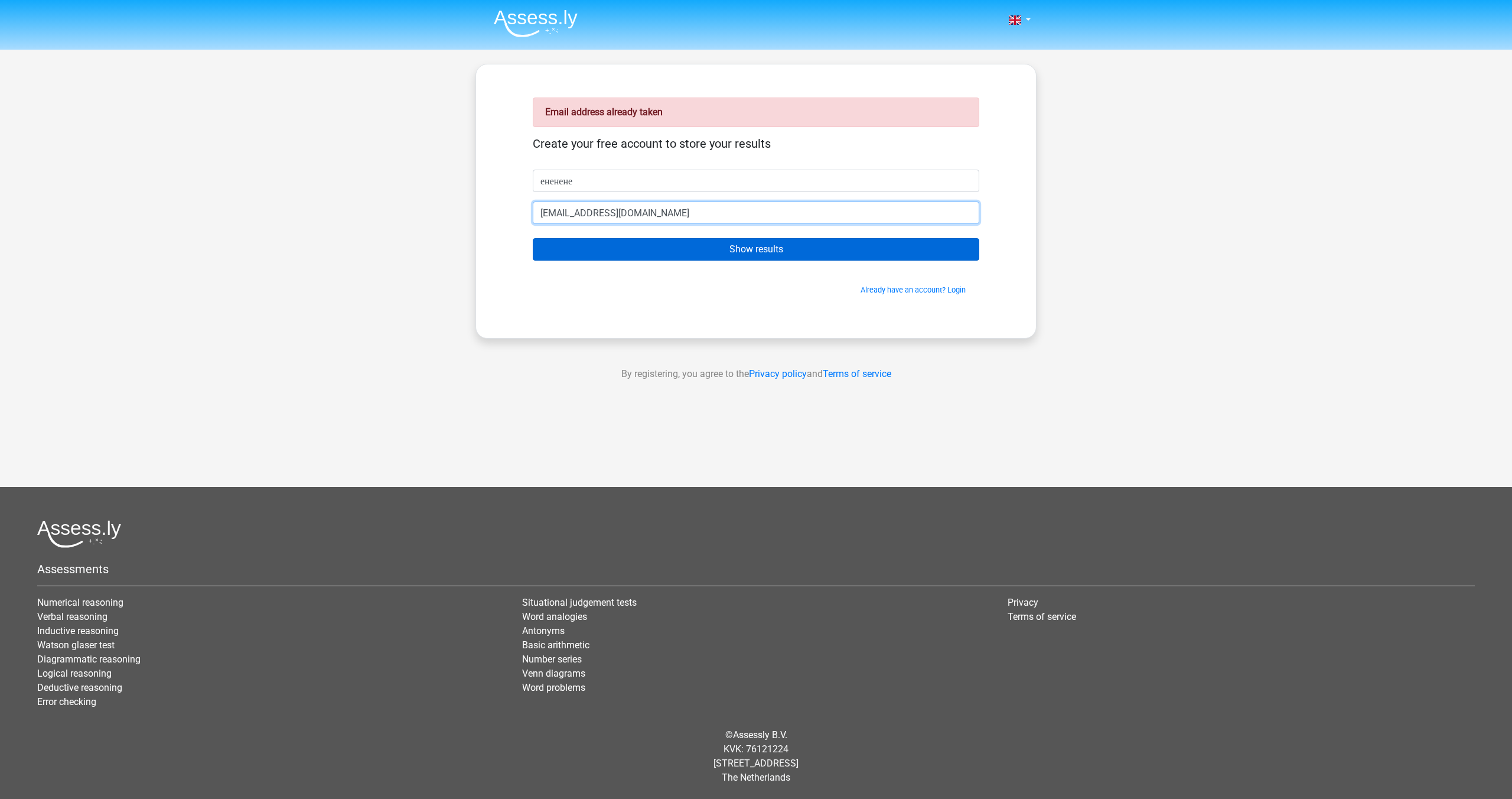
type input "[EMAIL_ADDRESS][DOMAIN_NAME]"
click at [688, 246] on input "Show results" at bounding box center [756, 249] width 446 height 23
